Goal: Information Seeking & Learning: Learn about a topic

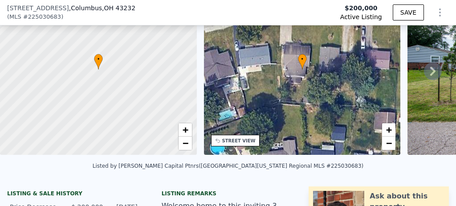
scroll to position [56, 0]
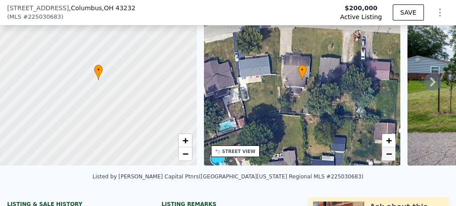
click at [390, 158] on span "−" at bounding box center [389, 153] width 6 height 11
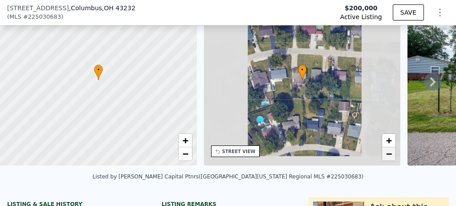
scroll to position [50, 0]
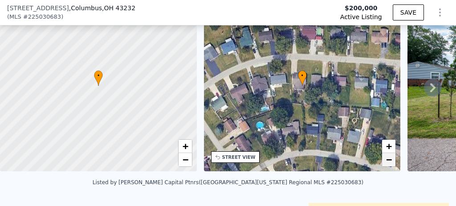
click at [390, 159] on span "−" at bounding box center [389, 159] width 6 height 11
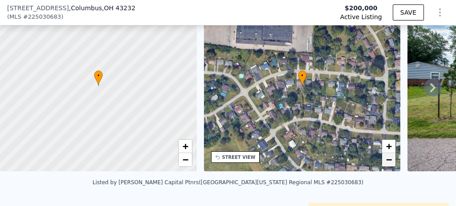
click at [390, 159] on span "−" at bounding box center [389, 159] width 6 height 11
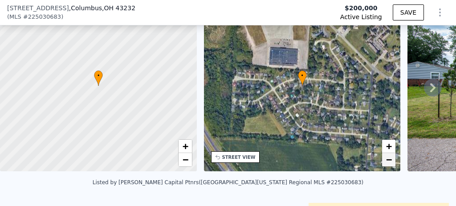
click at [390, 159] on span "−" at bounding box center [389, 159] width 6 height 11
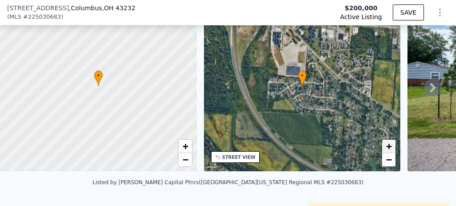
click at [392, 145] on span "+" at bounding box center [389, 146] width 6 height 11
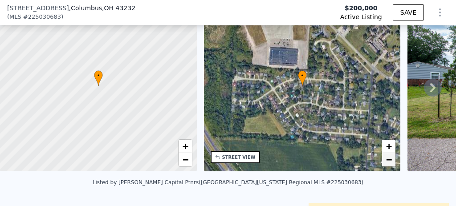
click at [389, 163] on span "−" at bounding box center [389, 159] width 6 height 11
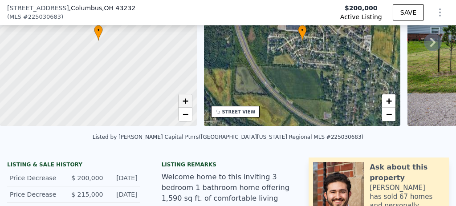
scroll to position [80, 0]
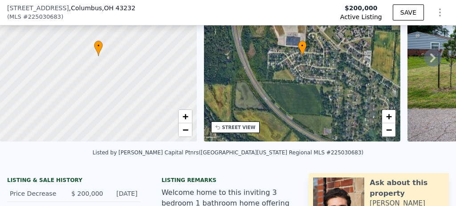
click at [431, 61] on icon at bounding box center [433, 58] width 18 height 18
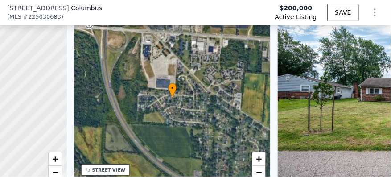
scroll to position [0, 207]
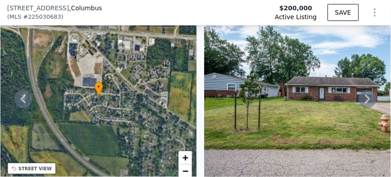
click at [305, 98] on img at bounding box center [332, 97] width 256 height 171
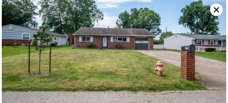
scroll to position [45, 0]
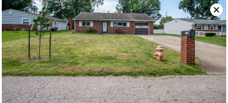
click at [214, 10] on icon at bounding box center [216, 10] width 12 height 12
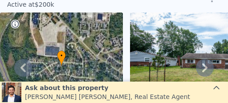
click at [203, 64] on icon at bounding box center [205, 68] width 18 height 18
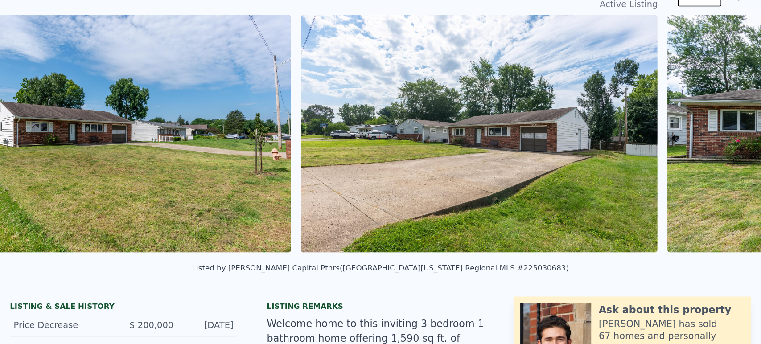
scroll to position [0, 671]
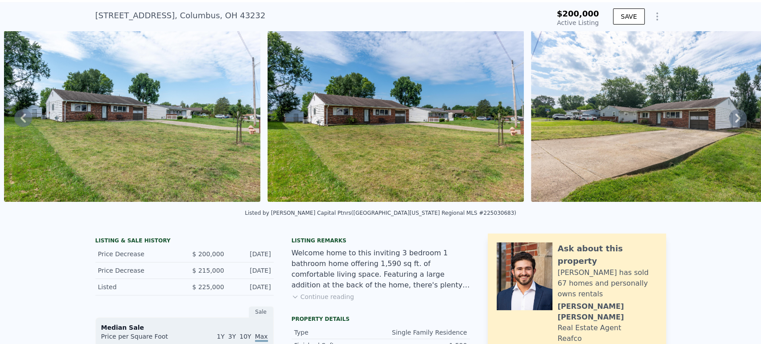
click at [456, 115] on icon at bounding box center [738, 118] width 18 height 18
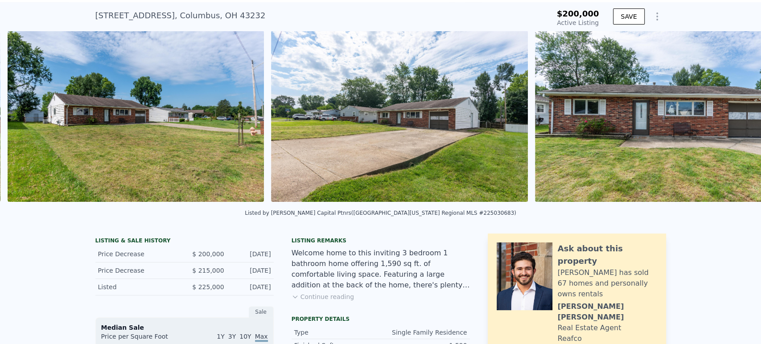
scroll to position [0, 935]
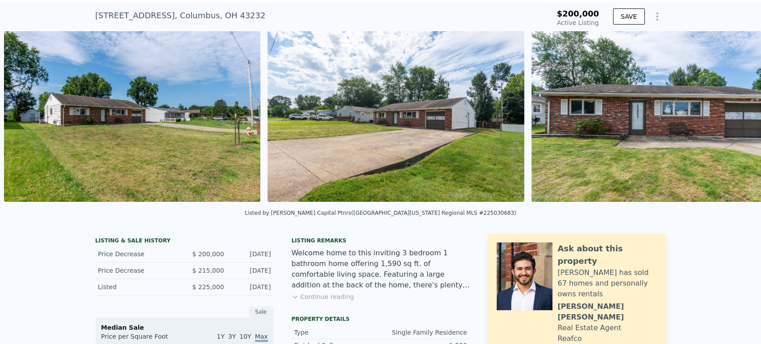
click at [456, 120] on img at bounding box center [659, 116] width 256 height 171
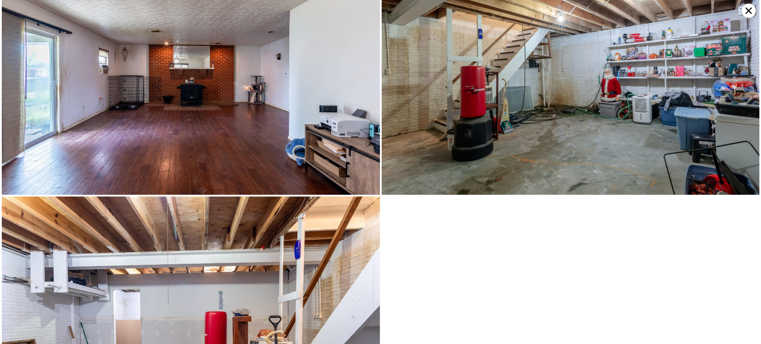
scroll to position [4237, 0]
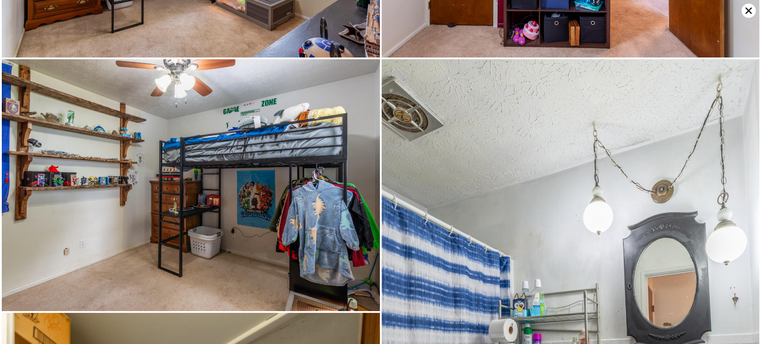
scroll to position [2513, 0]
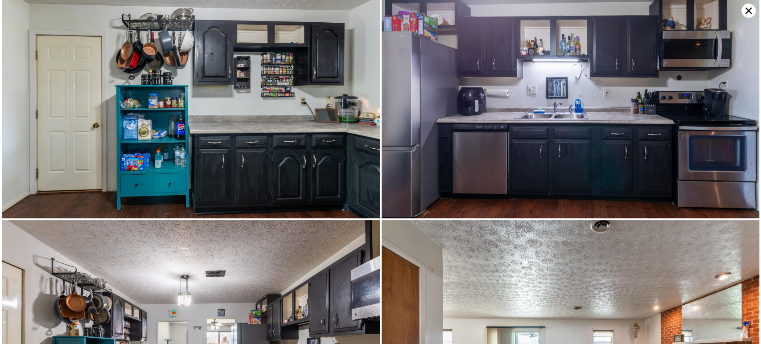
type input "$ 250,000"
type input "$ 23,634"
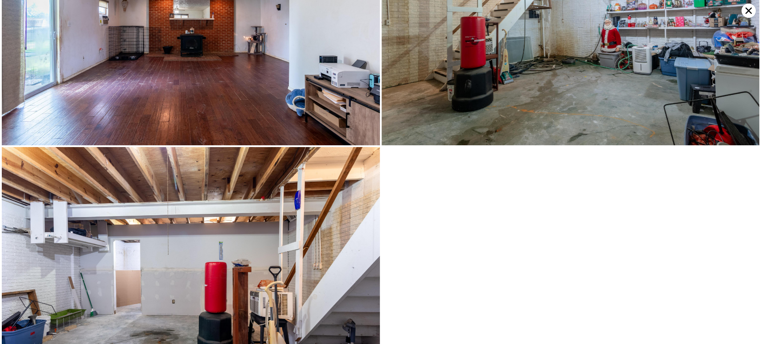
scroll to position [4237, 0]
